Goal: Check status

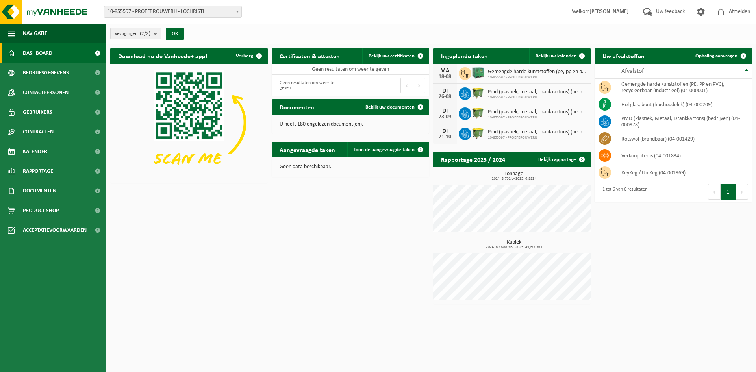
click at [248, 197] on div "Download nu de Vanheede+ app! Verberg Certificaten & attesten Bekijk uw certifi…" at bounding box center [431, 176] width 646 height 264
click at [249, 200] on div "Download nu de Vanheede+ app! Verberg Certificaten & attesten Bekijk uw certifi…" at bounding box center [431, 176] width 646 height 264
drag, startPoint x: 313, startPoint y: 169, endPoint x: 287, endPoint y: 171, distance: 26.8
click at [287, 171] on div "Geen data beschikbaar." at bounding box center [350, 166] width 157 height 19
click at [288, 171] on div "Geen data beschikbaar." at bounding box center [350, 166] width 157 height 19
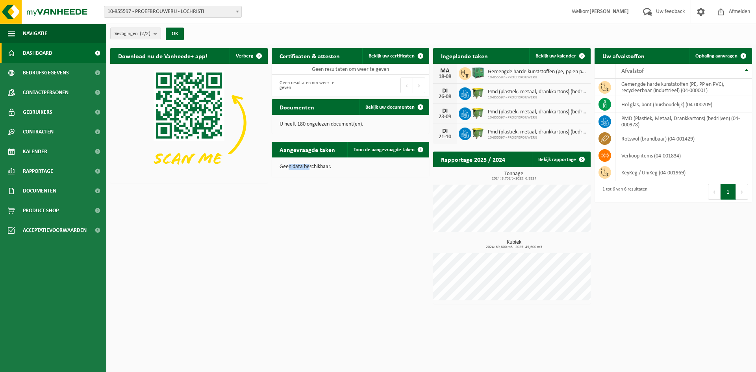
drag, startPoint x: 288, startPoint y: 167, endPoint x: 309, endPoint y: 167, distance: 21.3
click at [309, 167] on p "Geen data beschikbaar." at bounding box center [351, 167] width 142 height 6
click at [313, 167] on p "Geen data beschikbaar." at bounding box center [351, 167] width 142 height 6
drag, startPoint x: 313, startPoint y: 167, endPoint x: 285, endPoint y: 168, distance: 28.0
click at [285, 168] on p "Geen data beschikbaar." at bounding box center [351, 167] width 142 height 6
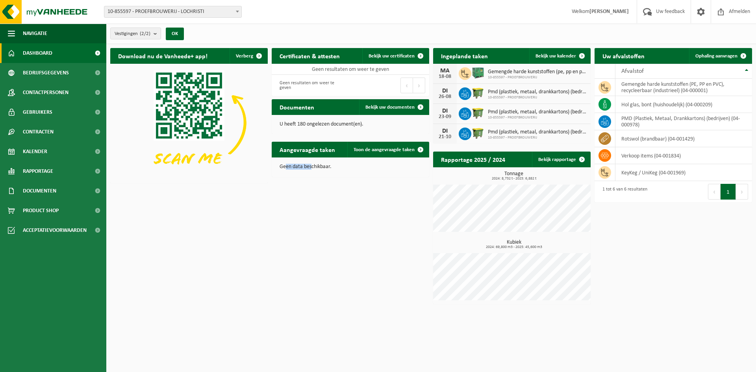
click at [289, 169] on p "Geen data beschikbaar." at bounding box center [351, 167] width 142 height 6
click at [305, 262] on div "Download nu de Vanheede+ app! Verberg Certificaten & attesten Bekijk uw certifi…" at bounding box center [431, 176] width 646 height 264
click at [378, 199] on div "Download nu de Vanheede+ app! Verberg Certificaten & attesten Bekijk uw certifi…" at bounding box center [431, 176] width 646 height 264
drag, startPoint x: 313, startPoint y: 165, endPoint x: 286, endPoint y: 165, distance: 26.8
click at [286, 165] on p "Geen data beschikbaar." at bounding box center [351, 167] width 142 height 6
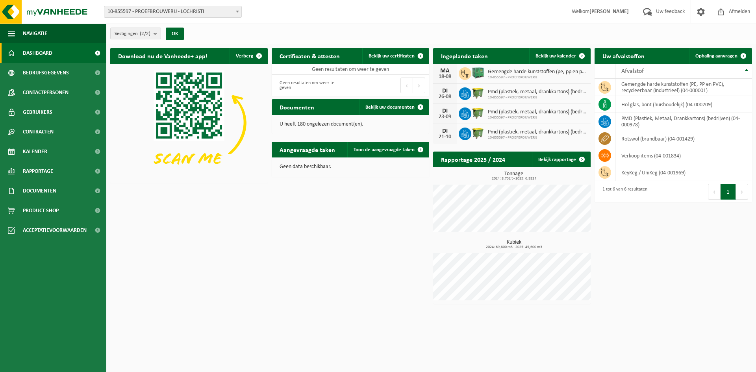
click at [374, 204] on div "Download nu de Vanheede+ app! Verberg Certificaten & attesten Bekijk uw certifi…" at bounding box center [431, 176] width 646 height 264
drag, startPoint x: 309, startPoint y: 166, endPoint x: 285, endPoint y: 169, distance: 24.2
click at [285, 169] on p "Geen data beschikbaar." at bounding box center [351, 167] width 142 height 6
